Goal: Use online tool/utility: Utilize a website feature to perform a specific function

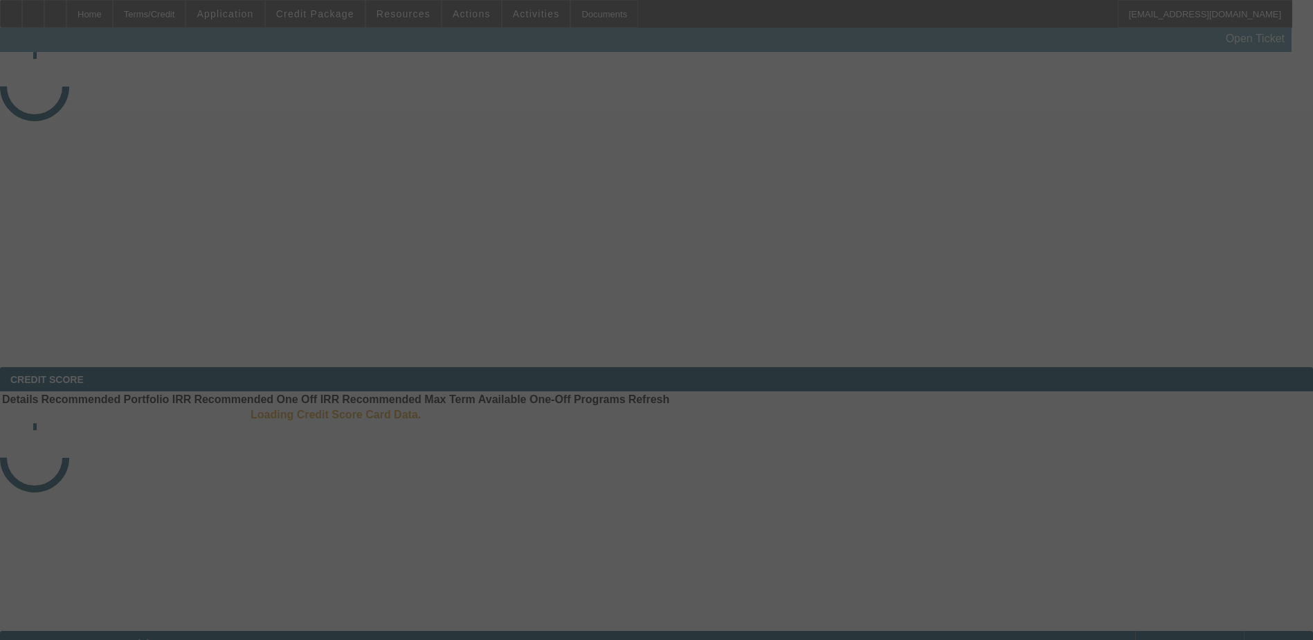
select select "3"
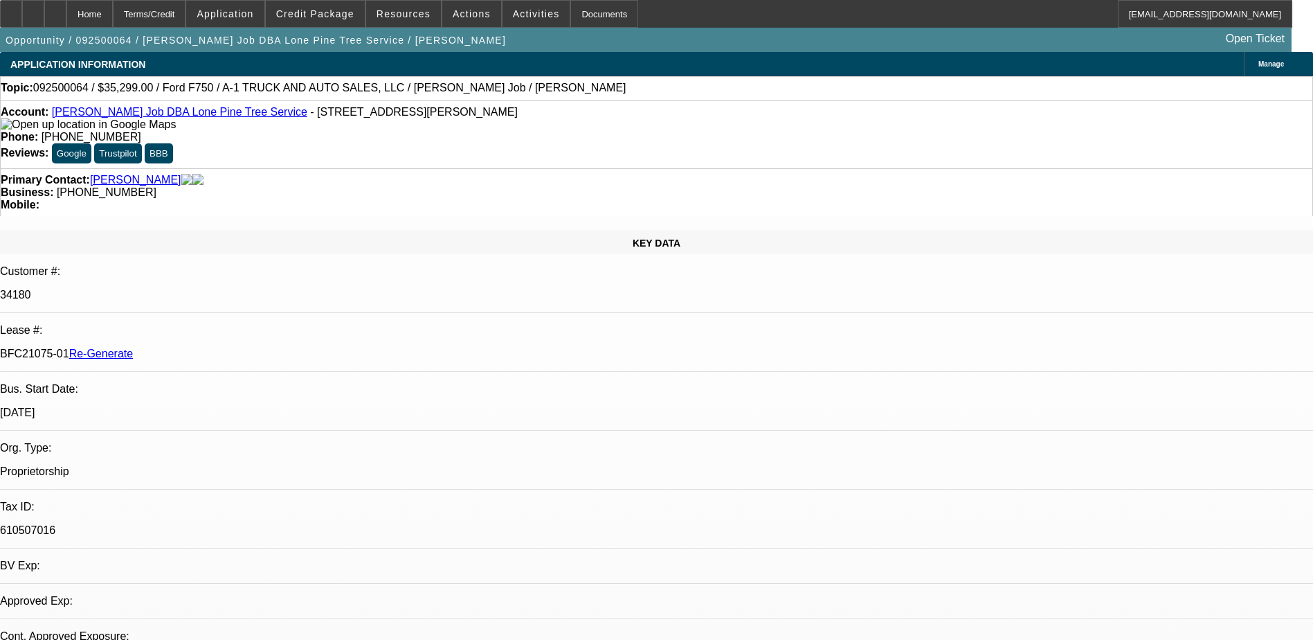
select select "0"
select select "2"
select select "0.1"
select select "1"
select select "2"
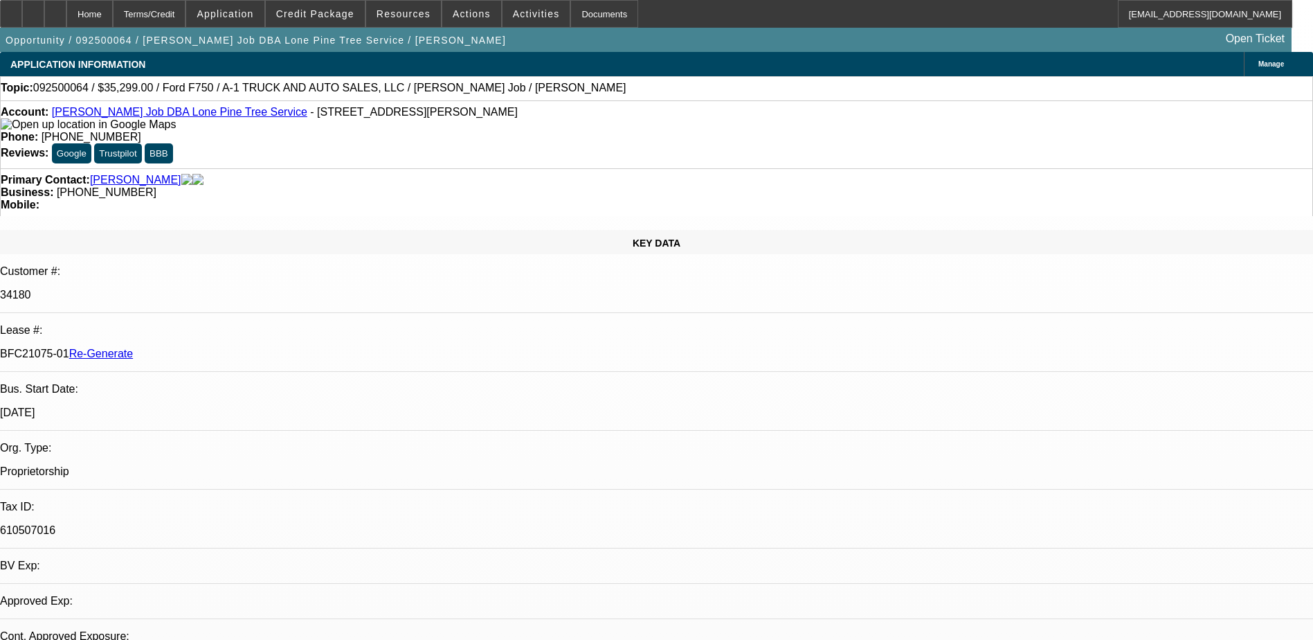
select select "4"
click at [584, 11] on div "Documents" at bounding box center [605, 14] width 68 height 28
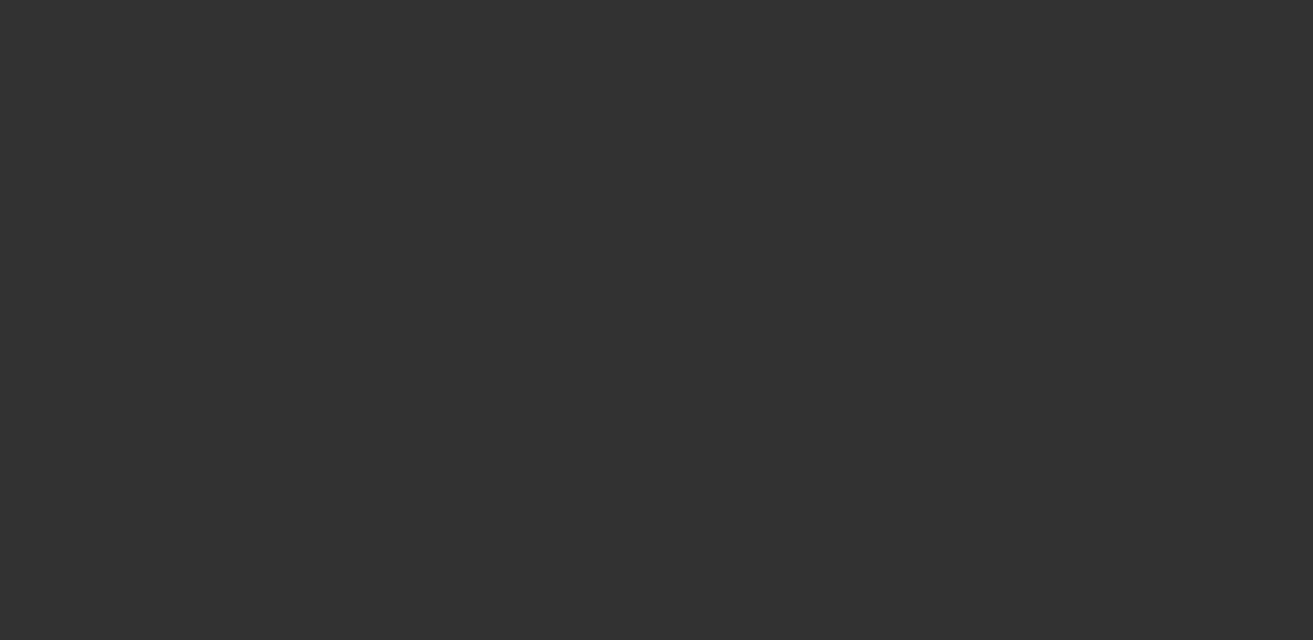
select select "3"
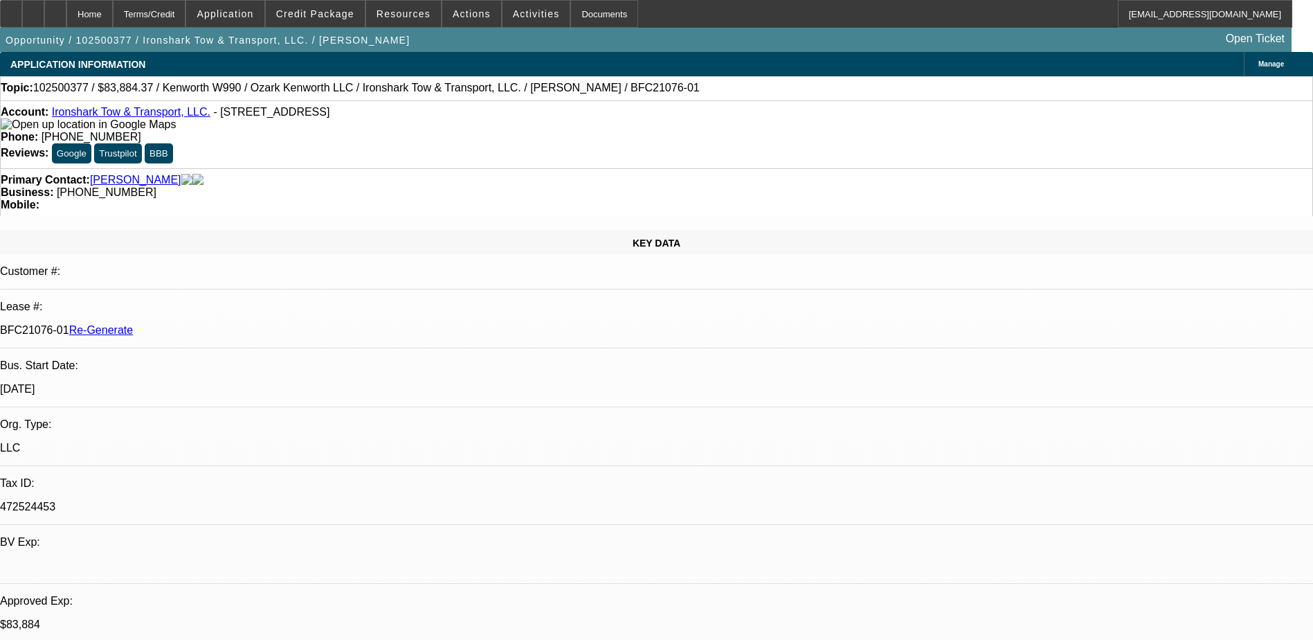
select select "0"
select select "1"
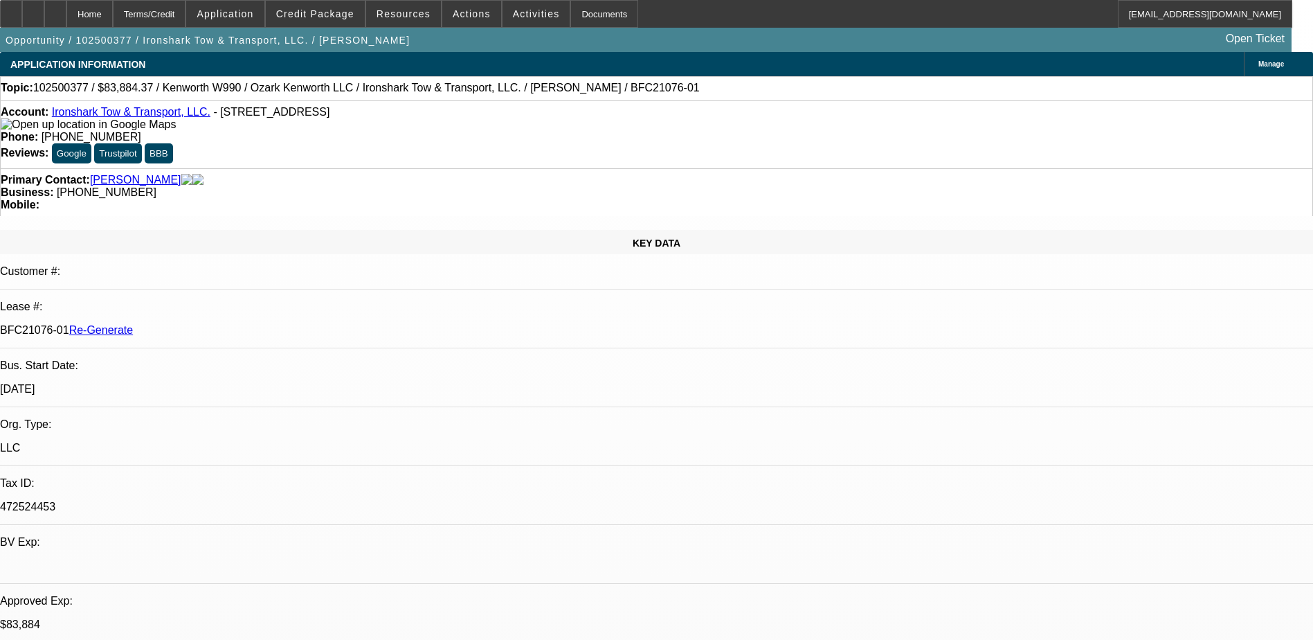
select select "6"
